Goal: Find specific page/section: Find specific page/section

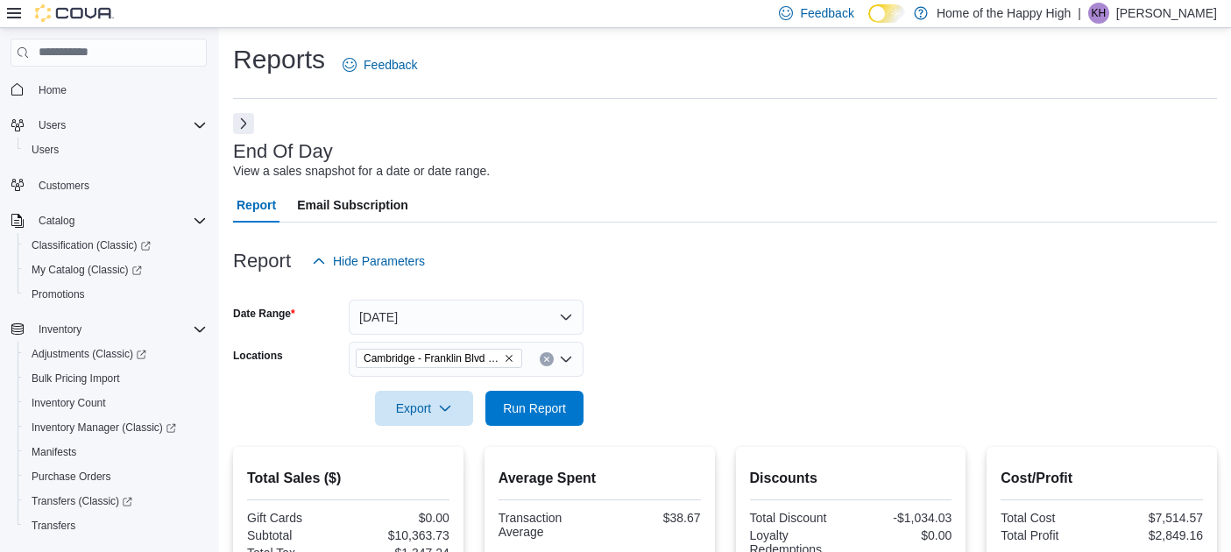
click at [1173, 18] on p "[PERSON_NAME]" at bounding box center [1166, 13] width 101 height 21
